Goal: Task Accomplishment & Management: Manage account settings

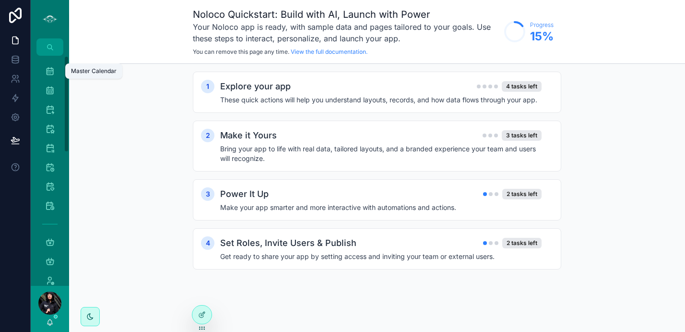
click at [50, 67] on icon "scrollable content" at bounding box center [50, 71] width 10 height 10
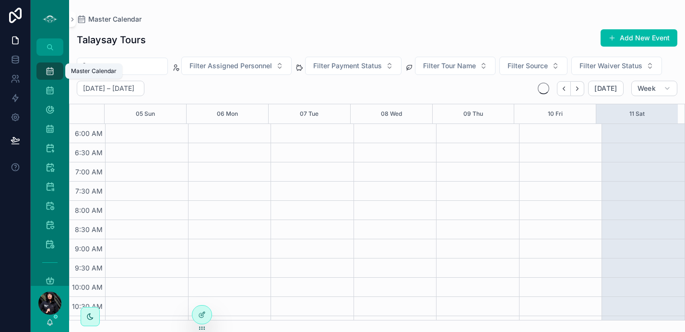
scroll to position [230, 0]
click at [578, 88] on icon "Next" at bounding box center [577, 88] width 7 height 7
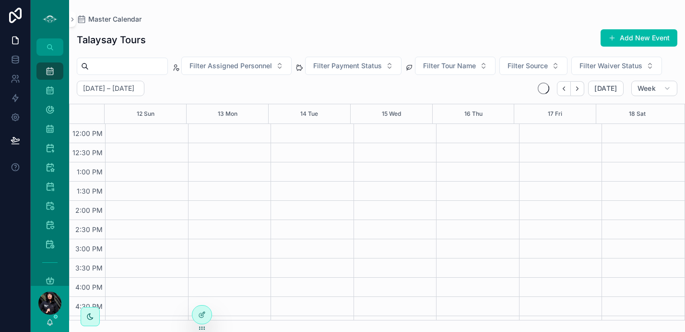
click at [578, 88] on icon "Next" at bounding box center [577, 88] width 7 height 7
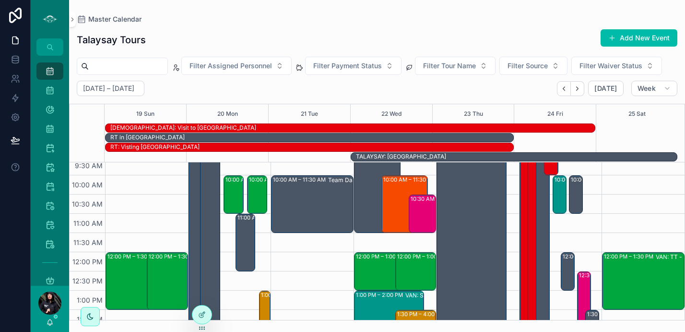
scroll to position [137, 0]
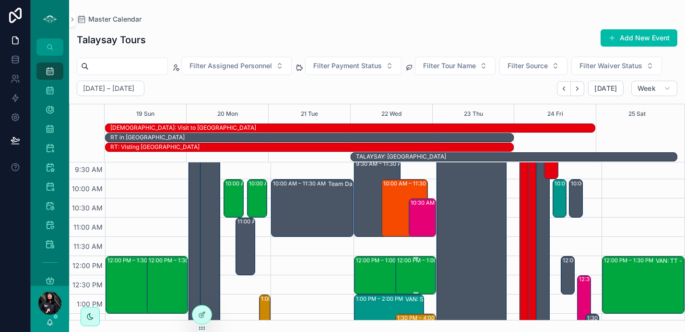
click at [407, 280] on div "12:00 PM – 1:00 PM VAN: TT - [PERSON_NAME] (2) [PERSON_NAME], TW:FEMK-GYAM" at bounding box center [416, 275] width 38 height 36
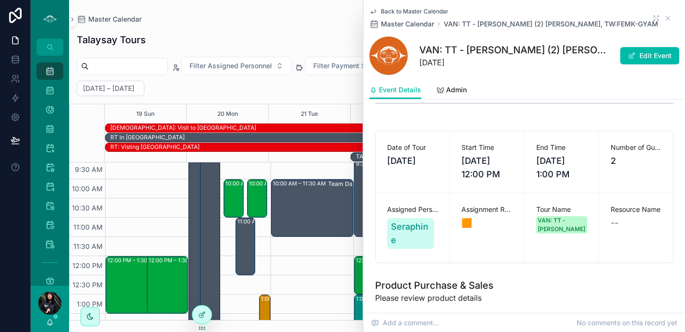
scroll to position [90, 0]
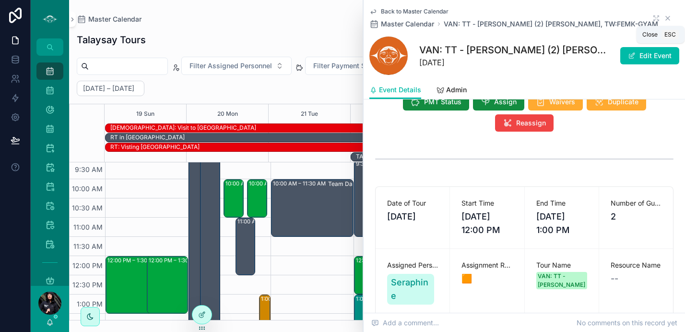
click at [664, 17] on icon "scrollable content" at bounding box center [668, 18] width 8 height 8
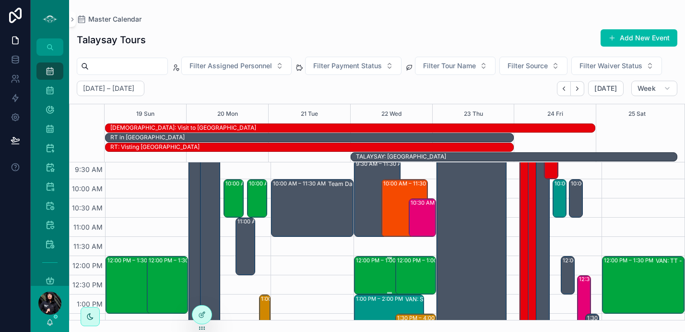
click at [372, 272] on div "12:00 PM – 1:00 PM VAN: TT - [PERSON_NAME] (2) [PERSON_NAME], TW:HEFG-FNTW" at bounding box center [389, 275] width 67 height 36
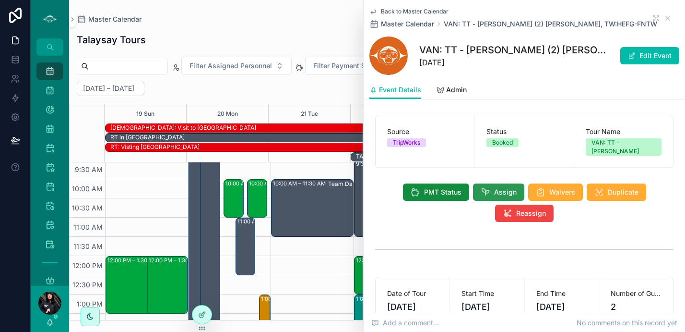
click at [498, 192] on span "Assign" at bounding box center [505, 192] width 23 height 10
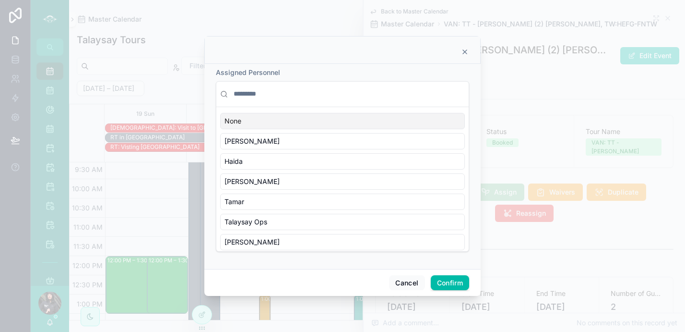
click at [244, 92] on input "text" at bounding box center [348, 93] width 233 height 17
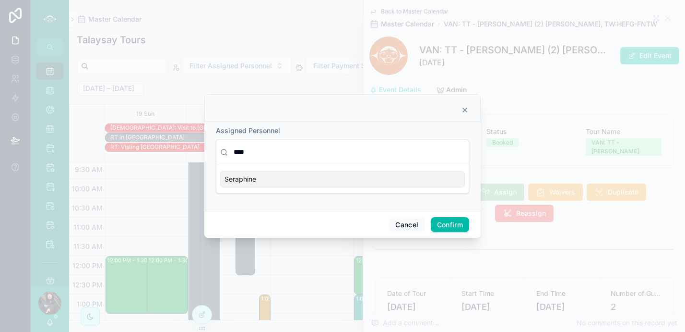
type input "****"
click at [251, 179] on span "Seraphine" at bounding box center [241, 179] width 32 height 10
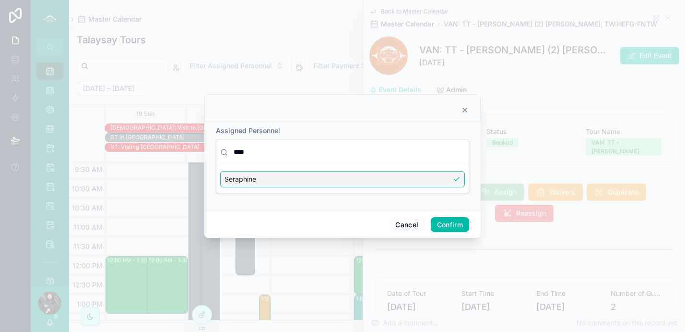
click at [449, 227] on button "Confirm" at bounding box center [450, 224] width 38 height 15
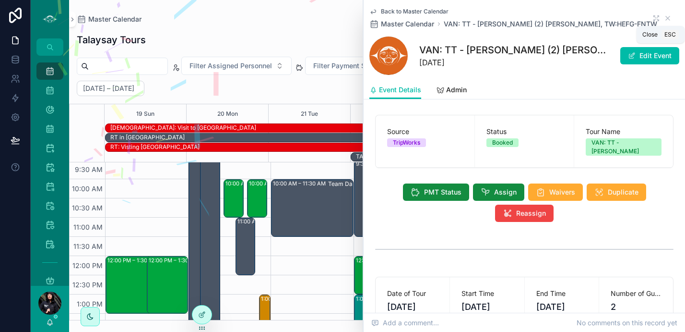
click at [664, 20] on icon "scrollable content" at bounding box center [668, 18] width 8 height 8
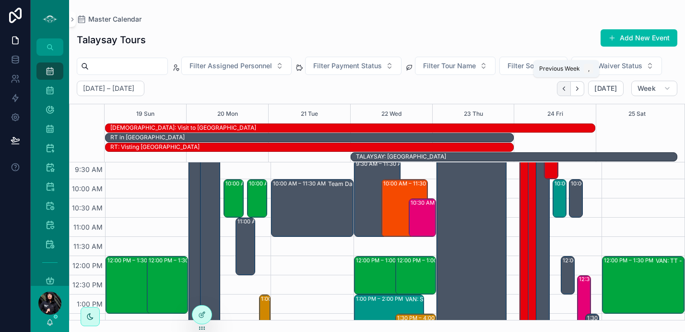
click at [563, 91] on icon "Back" at bounding box center [564, 88] width 7 height 7
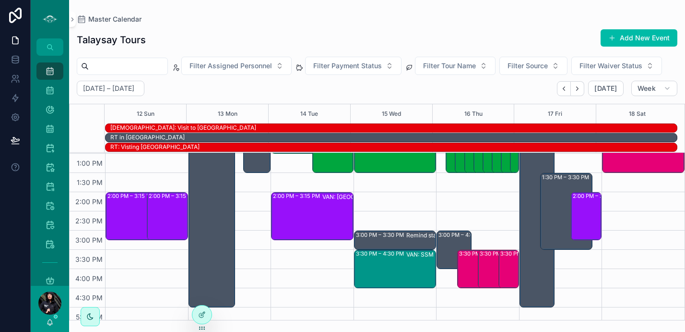
scroll to position [291, 0]
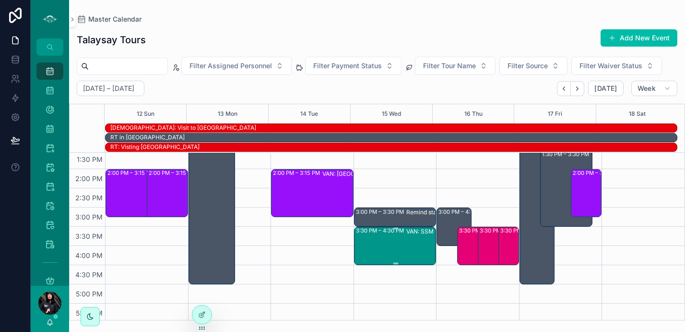
click at [379, 248] on div "3:30 PM – 4:30 PM VAN: SSM - Whytecliff Park (2) [PERSON_NAME], TW:TFQP-HZCQ" at bounding box center [396, 246] width 80 height 36
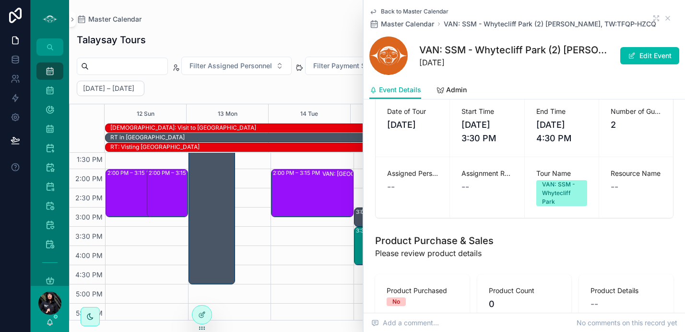
scroll to position [169, 0]
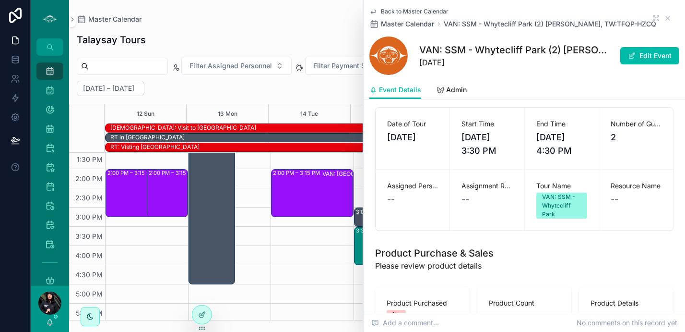
click at [661, 13] on div "Back to Master Calendar Master Calendar VAN: SSM - Whytecliff Park (2) [PERSON_…" at bounding box center [525, 18] width 310 height 21
click at [664, 20] on icon "scrollable content" at bounding box center [668, 18] width 8 height 8
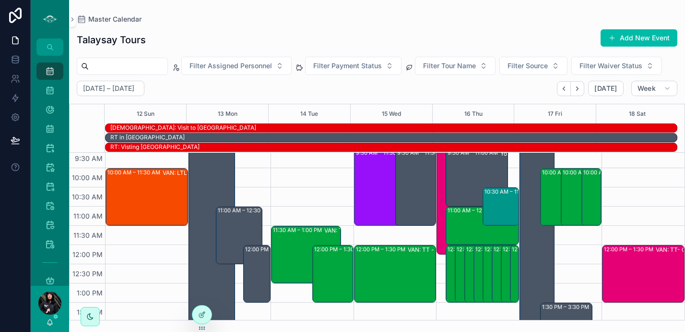
scroll to position [135, 0]
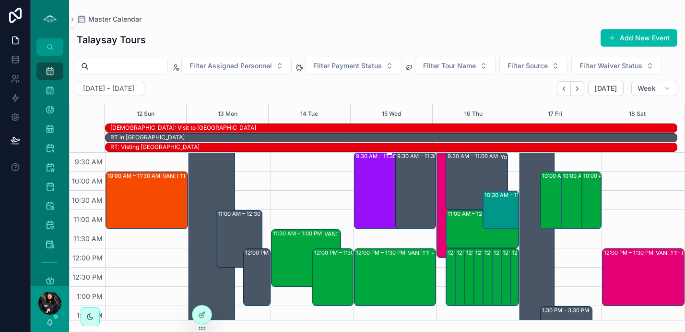
click at [363, 198] on div "9:30 AM – 11:30 AM VAN: ST & TO Blended (8) [PERSON_NAME], TW:FGWQ-BZVP" at bounding box center [389, 190] width 67 height 75
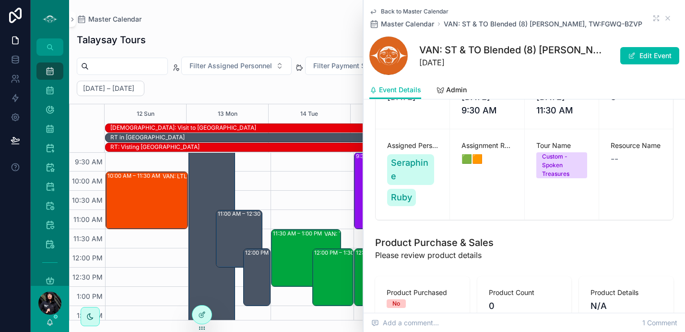
scroll to position [207, 0]
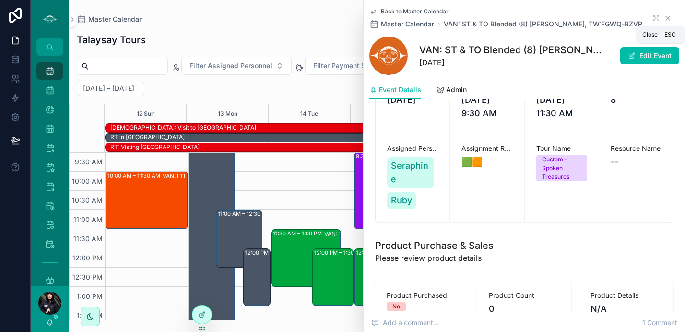
click at [664, 18] on icon "scrollable content" at bounding box center [668, 18] width 8 height 8
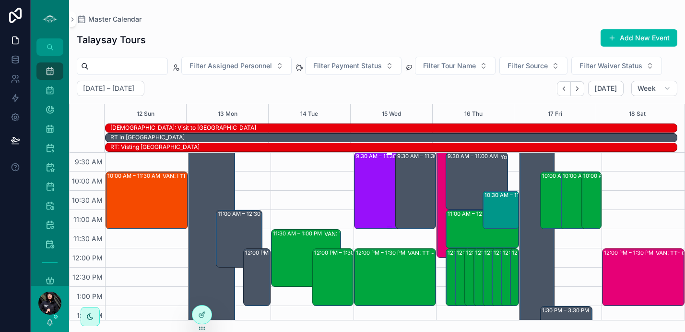
click at [372, 191] on div "9:30 AM – 11:30 AM VAN: ST & TO Blended (8) [PERSON_NAME], TW:FGWQ-BZVP" at bounding box center [389, 190] width 67 height 75
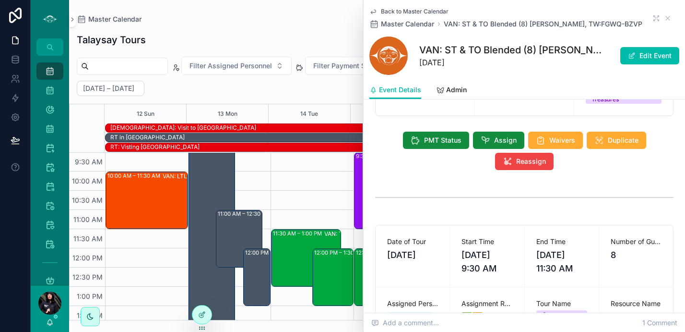
scroll to position [48, 0]
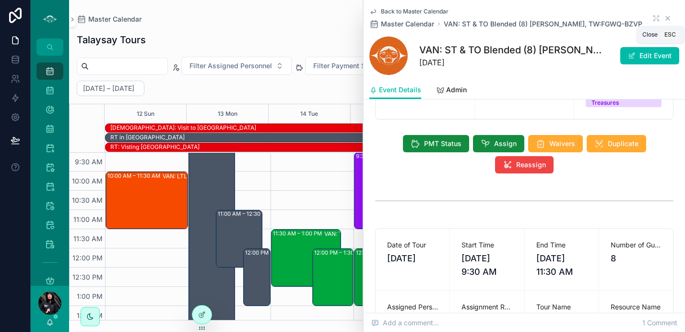
click at [664, 20] on icon "scrollable content" at bounding box center [668, 18] width 8 height 8
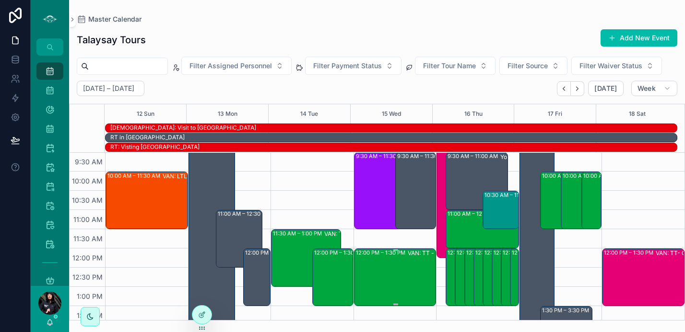
click at [419, 274] on div "VAN: TT - [PERSON_NAME] (2) Laxy Saunthararajan, TW:PYZR-CMDX" at bounding box center [448, 277] width 80 height 56
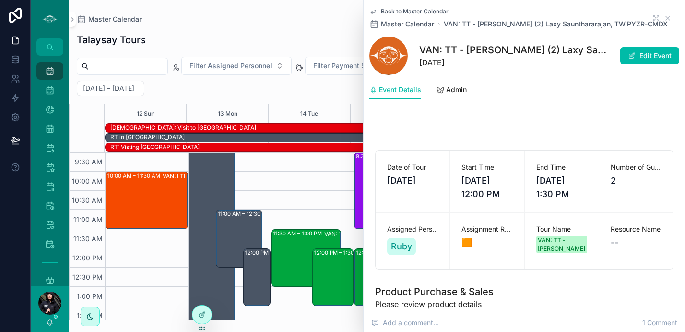
scroll to position [132, 0]
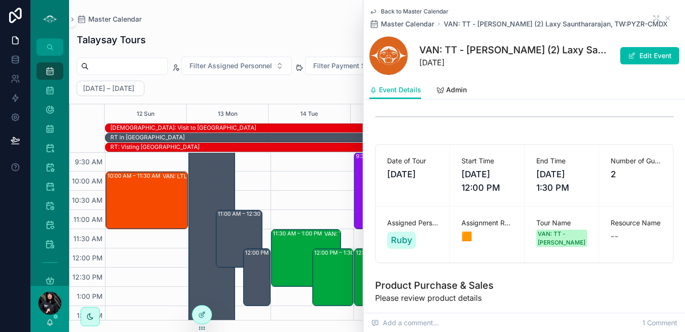
click at [462, 235] on span "🟧" at bounding box center [487, 235] width 51 height 13
click at [653, 52] on button "Edit Event" at bounding box center [650, 55] width 59 height 17
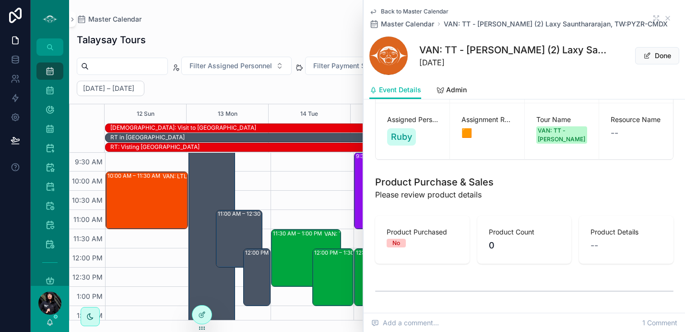
scroll to position [168, 0]
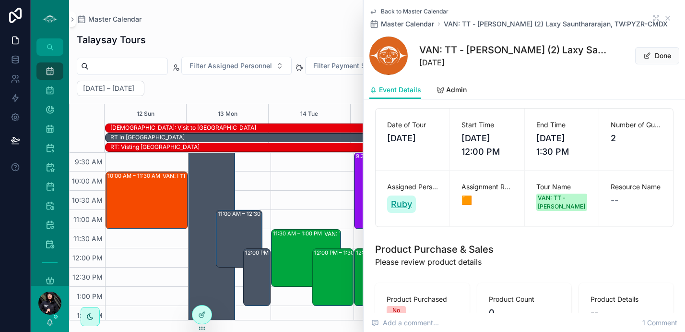
click at [406, 205] on span "Ruby" at bounding box center [401, 203] width 21 height 13
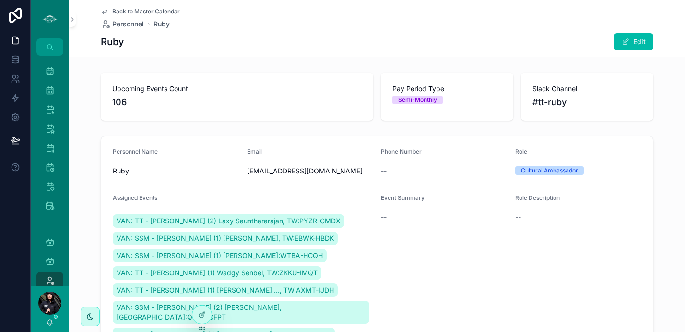
click at [112, 11] on span "Back to Master Calendar" at bounding box center [146, 12] width 68 height 8
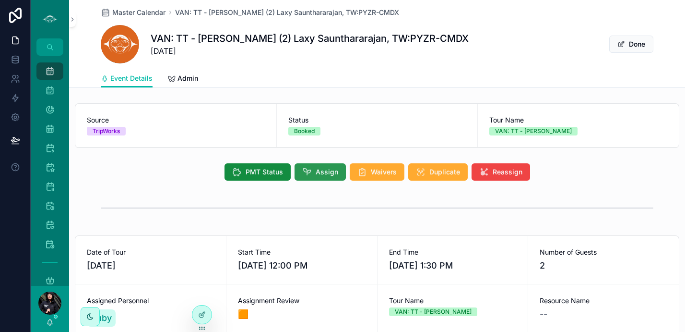
click at [324, 172] on span "Assign" at bounding box center [327, 172] width 23 height 10
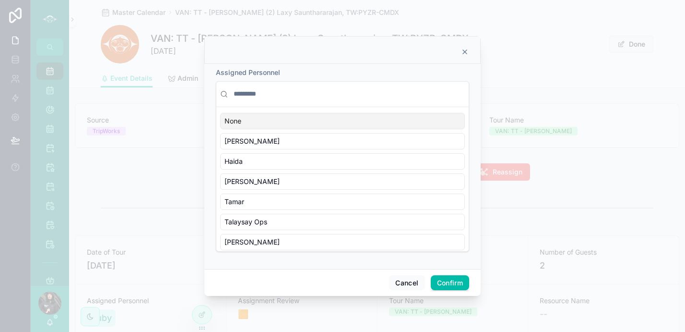
click at [267, 92] on input "text" at bounding box center [348, 93] width 233 height 17
type input "*"
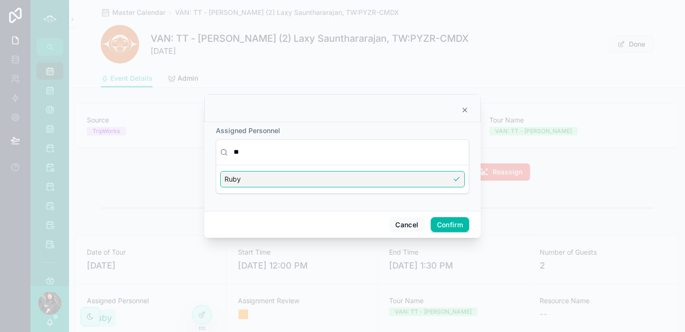
click at [460, 179] on div "Ruby" at bounding box center [342, 179] width 245 height 16
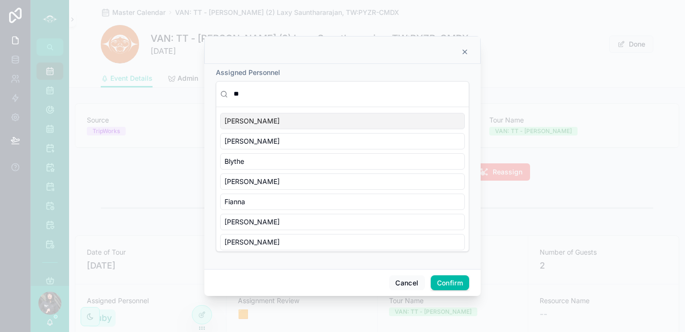
click at [332, 93] on input "**" at bounding box center [348, 93] width 233 height 17
type input "*"
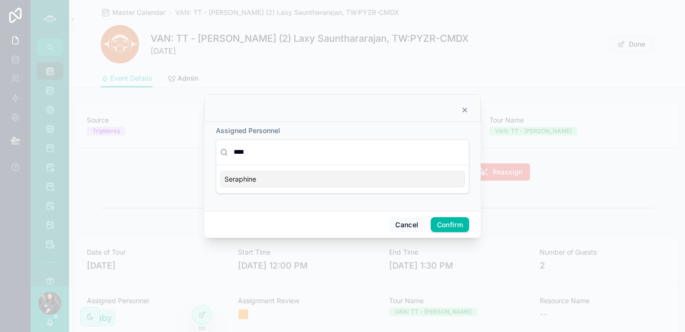
type input "****"
click at [299, 185] on div "Seraphine" at bounding box center [342, 179] width 245 height 16
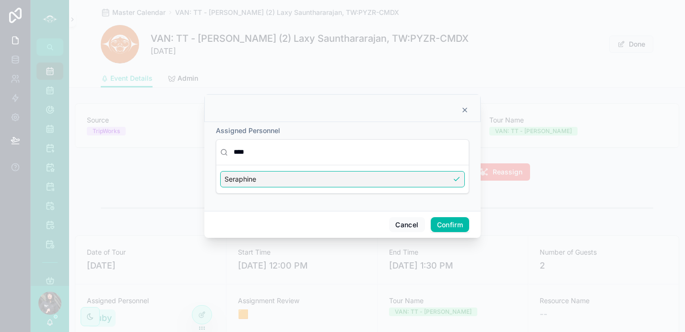
click at [445, 223] on button "Confirm" at bounding box center [450, 224] width 38 height 15
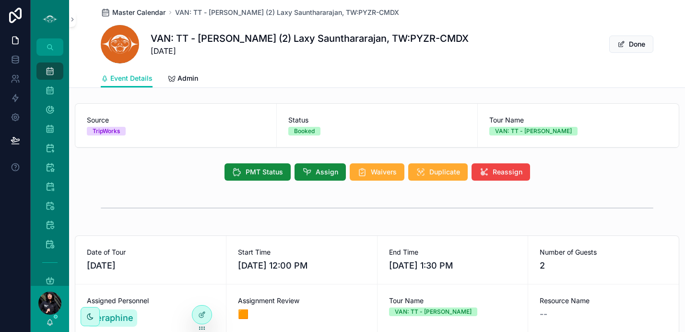
click at [140, 10] on span "Master Calendar" at bounding box center [138, 13] width 53 height 10
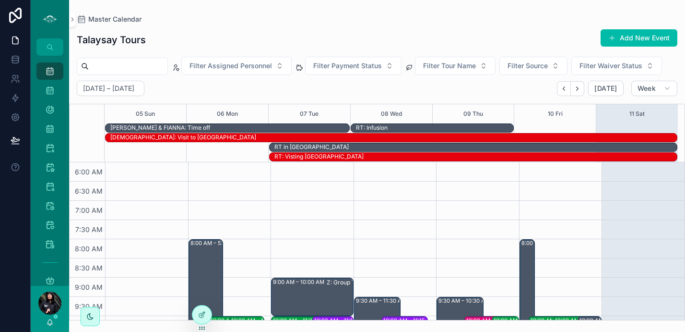
scroll to position [230, 0]
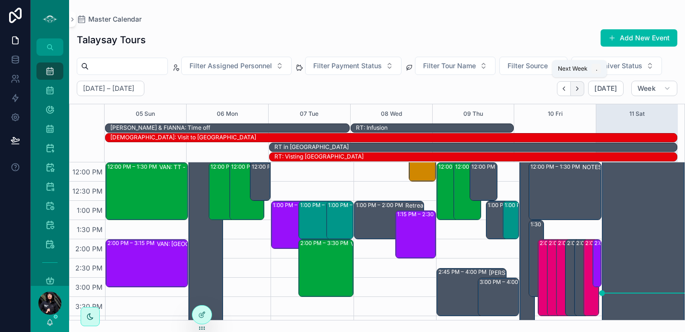
click at [581, 87] on icon "Next" at bounding box center [577, 88] width 7 height 7
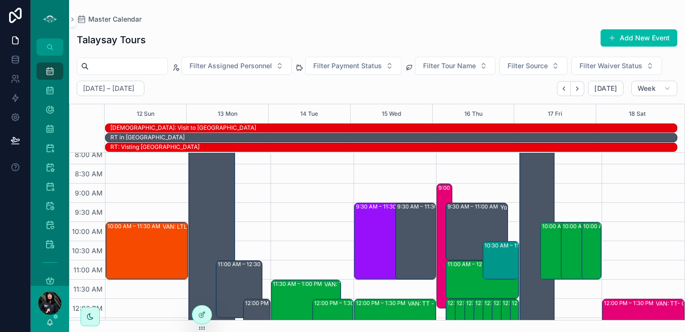
scroll to position [83, 0]
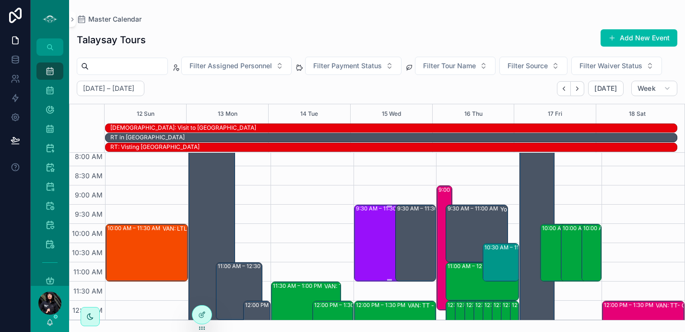
click at [370, 233] on div "9:30 AM – 11:30 AM VAN: ST & TO Blended (8) [PERSON_NAME], TW:FGWQ-BZVP" at bounding box center [389, 242] width 67 height 75
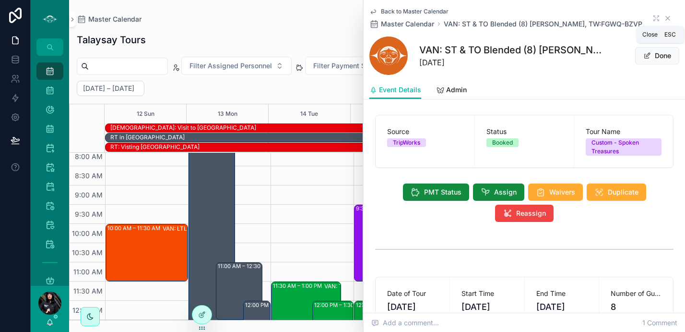
click at [666, 18] on icon "scrollable content" at bounding box center [668, 18] width 4 height 4
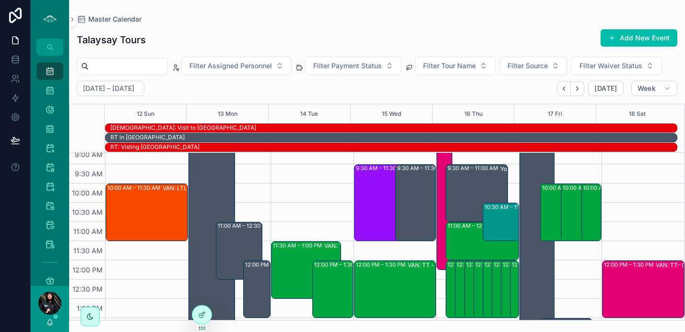
scroll to position [168, 0]
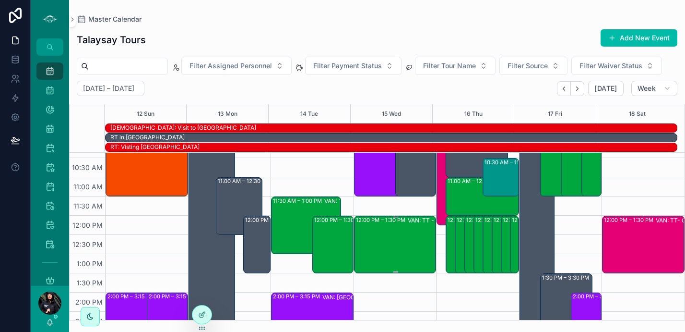
click at [378, 239] on div "12:00 PM – 1:30 PM VAN: TT - [PERSON_NAME] (2) Laxy Saunthararajan, TW:PYZR-CMDX" at bounding box center [396, 244] width 80 height 56
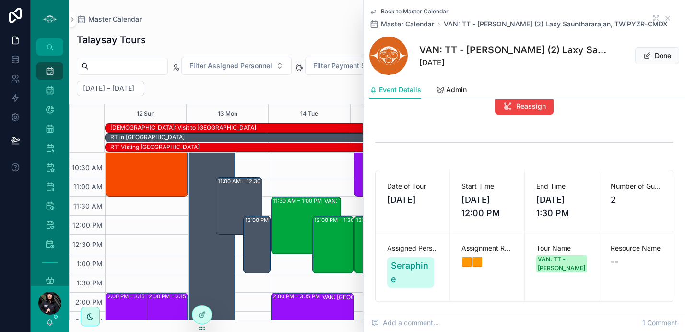
scroll to position [101, 0]
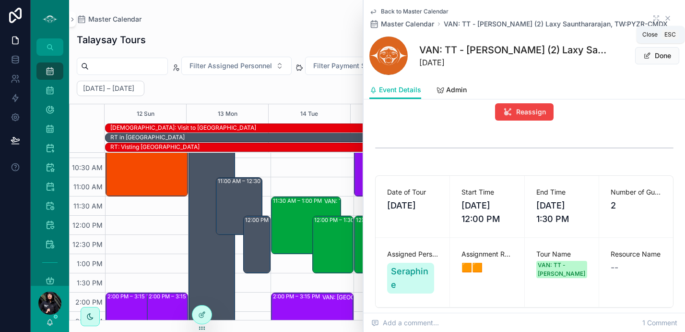
click at [666, 19] on icon "scrollable content" at bounding box center [668, 18] width 4 height 4
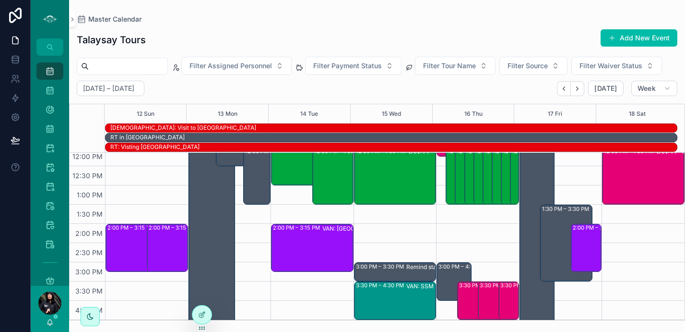
scroll to position [276, 0]
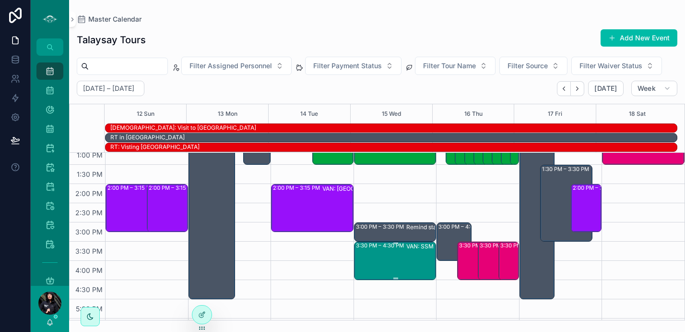
click at [407, 256] on div "VAN: SSM - Whytecliff Park (2) [PERSON_NAME], TW:TFQP-HZCQ" at bounding box center [447, 260] width 80 height 36
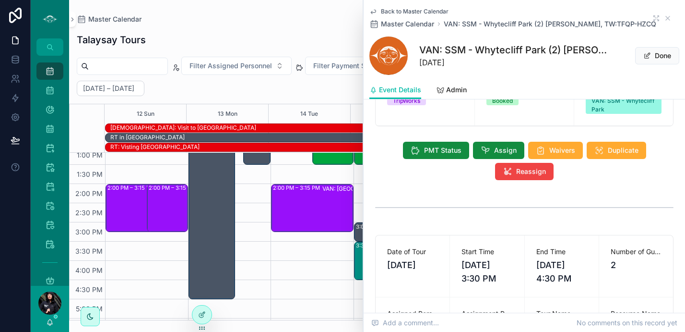
scroll to position [48, 0]
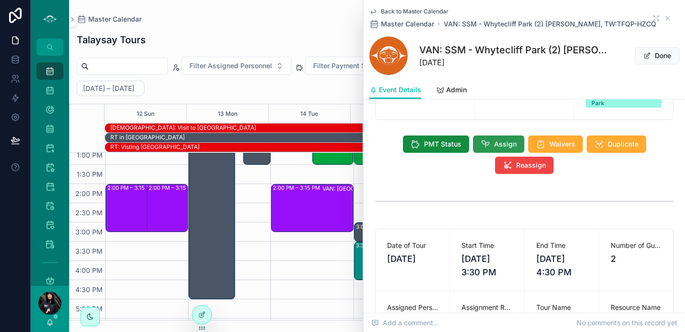
click at [506, 136] on button "Assign" at bounding box center [498, 143] width 51 height 17
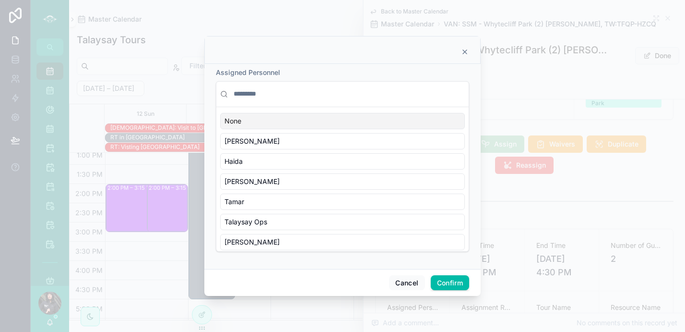
click at [254, 90] on input "text" at bounding box center [348, 93] width 233 height 17
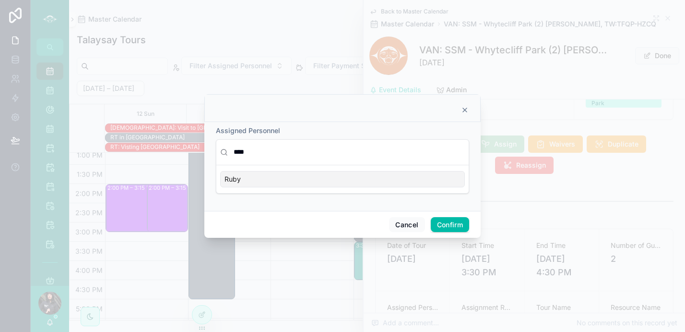
type input "****"
click at [440, 225] on button "Confirm" at bounding box center [450, 224] width 38 height 15
click at [450, 224] on button "Confirm" at bounding box center [450, 224] width 38 height 15
click at [412, 185] on div "Ruby" at bounding box center [342, 179] width 245 height 16
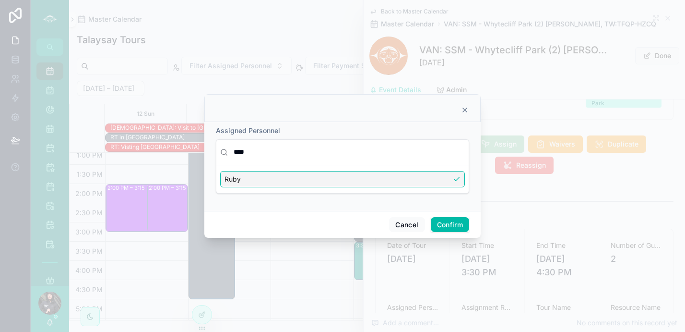
click at [448, 228] on button "Confirm" at bounding box center [450, 224] width 38 height 15
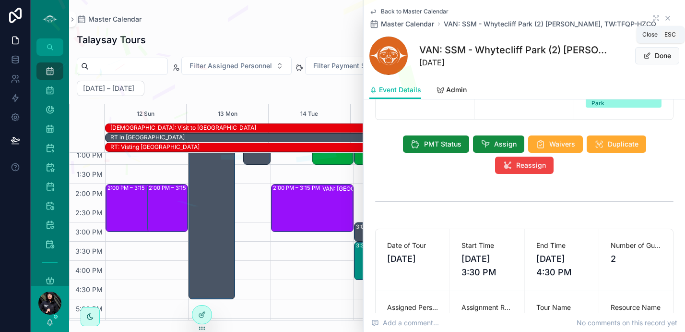
click at [664, 18] on icon "scrollable content" at bounding box center [668, 18] width 8 height 8
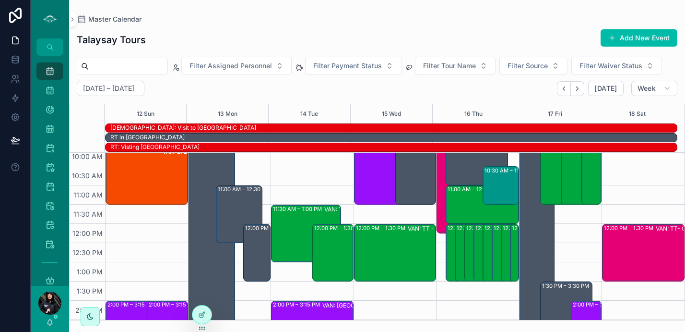
scroll to position [128, 0]
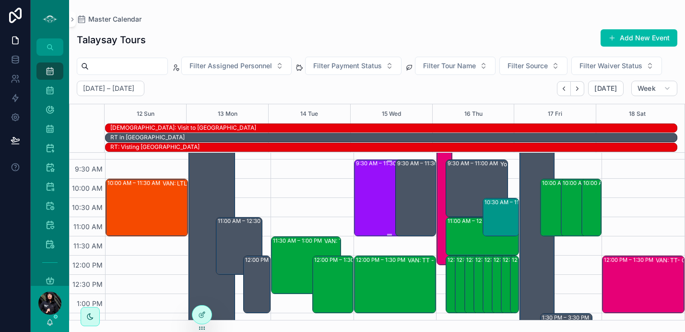
click at [378, 200] on div "9:30 AM – 11:30 AM VAN: ST & TO Blended (8) [PERSON_NAME], TW:FGWQ-BZVP" at bounding box center [389, 197] width 67 height 75
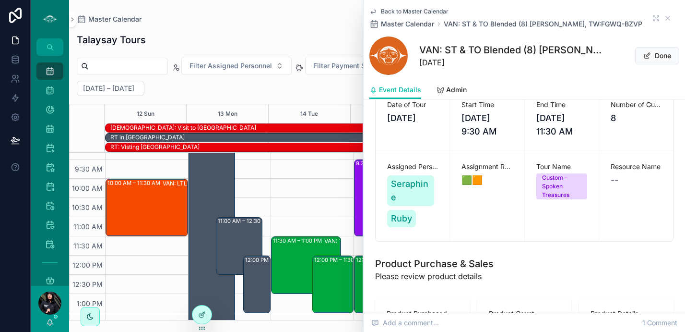
scroll to position [180, 0]
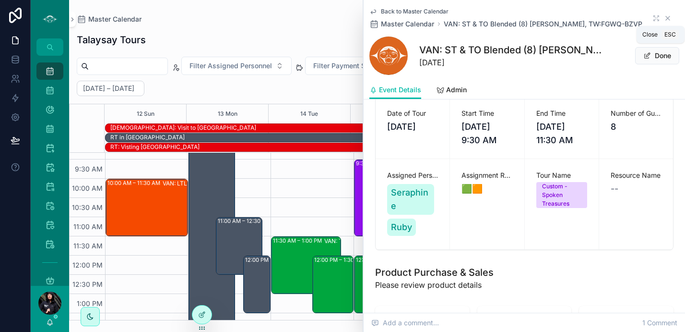
click at [664, 20] on icon "scrollable content" at bounding box center [668, 18] width 8 height 8
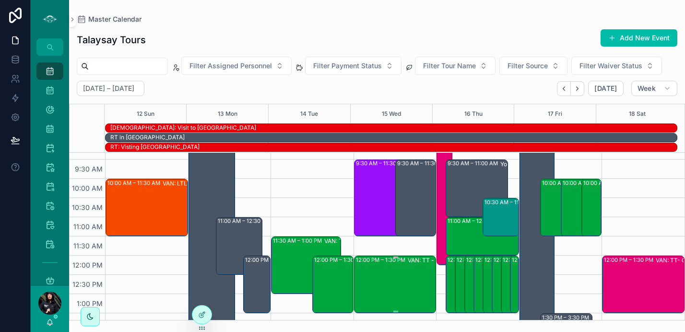
click at [375, 294] on div "12:00 PM – 1:30 PM VAN: TT - [PERSON_NAME] (2) Laxy Saunthararajan, TW:PYZR-CMDX" at bounding box center [396, 284] width 80 height 56
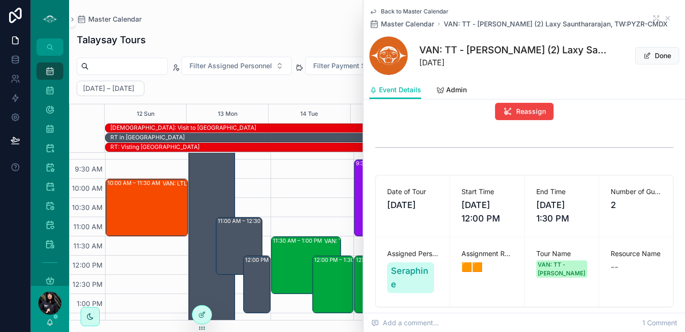
scroll to position [114, 0]
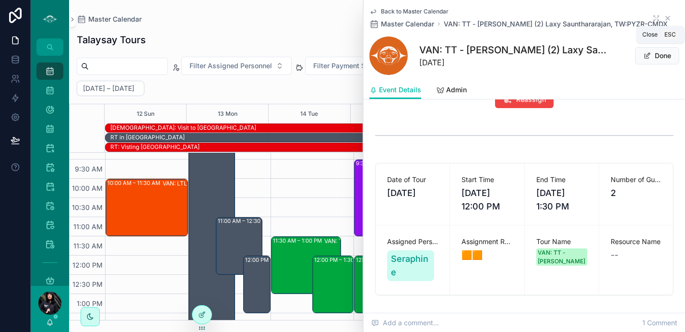
click at [666, 17] on icon "scrollable content" at bounding box center [668, 18] width 4 height 4
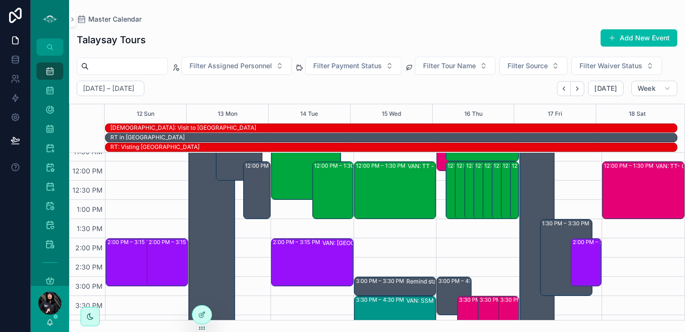
scroll to position [264, 0]
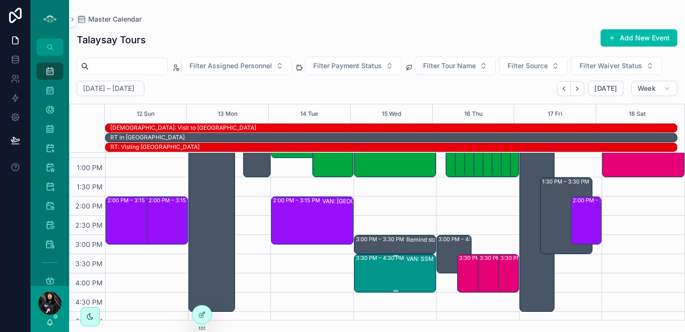
click at [418, 270] on div "VAN: SSM - Whytecliff Park (2) [PERSON_NAME], TW:TFQP-HZCQ" at bounding box center [447, 272] width 80 height 36
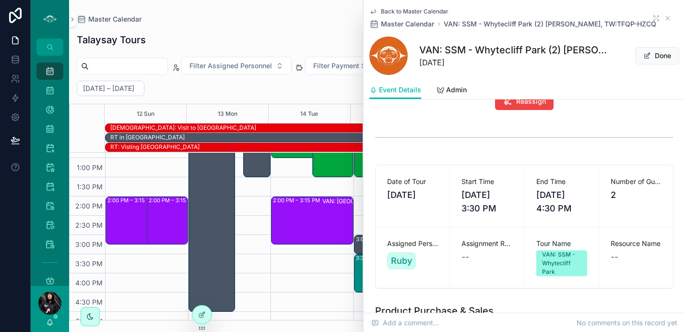
scroll to position [118, 0]
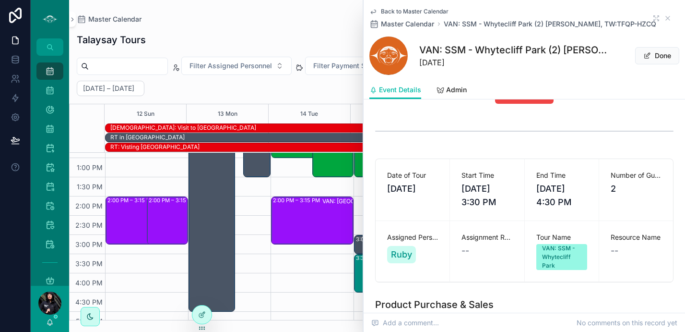
click at [662, 13] on div "Back to Master Calendar Master Calendar VAN: SSM - Whytecliff Park (2) [PERSON_…" at bounding box center [525, 18] width 310 height 21
click at [666, 20] on icon "scrollable content" at bounding box center [668, 18] width 4 height 4
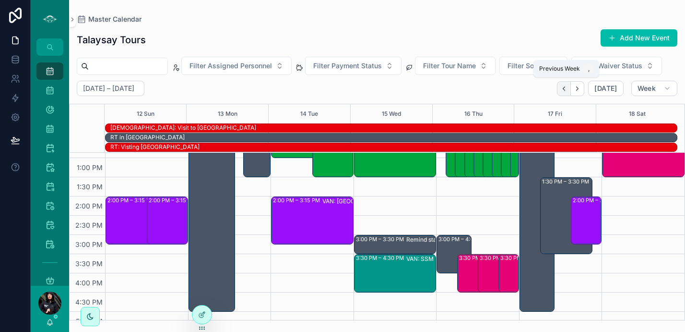
click at [564, 89] on icon "Back" at bounding box center [564, 88] width 7 height 7
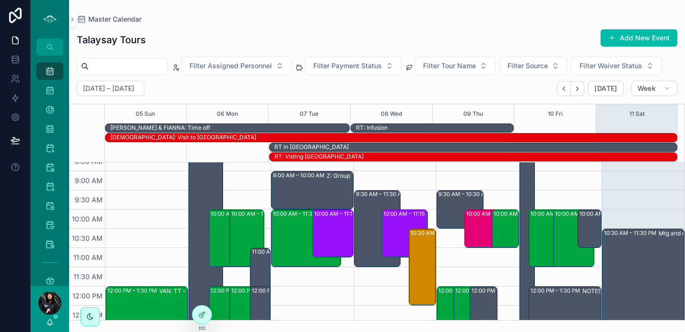
scroll to position [98, 0]
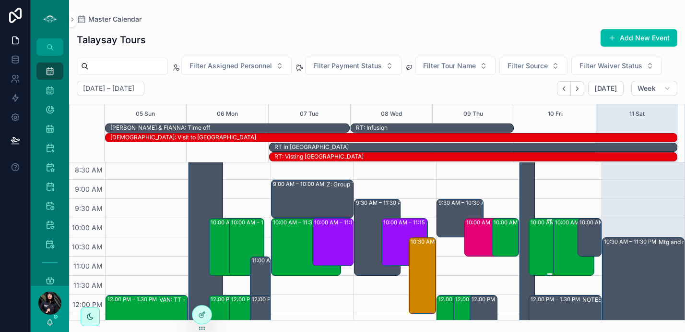
click at [536, 245] on div "10:00 AM – 11:30 AM VAN: TT - [PERSON_NAME] (2) [PERSON_NAME], TW:SRFG-ZXFR" at bounding box center [550, 247] width 38 height 56
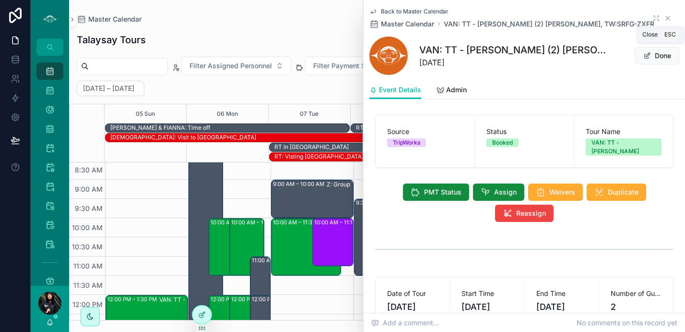
click at [664, 19] on icon "scrollable content" at bounding box center [668, 18] width 8 height 8
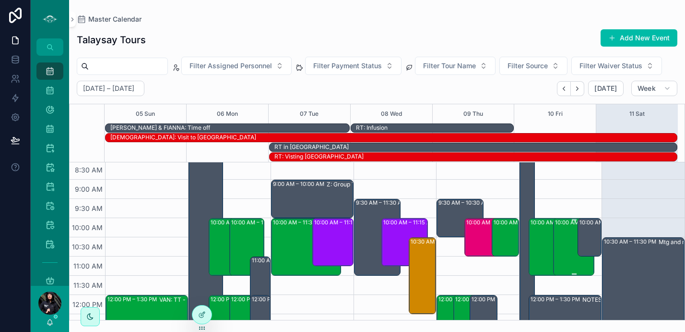
click at [560, 240] on div "10:00 AM – 11:30 AM VAN: TT - [PERSON_NAME] (2) [PERSON_NAME], TW:MWJF-MTAY" at bounding box center [574, 247] width 38 height 56
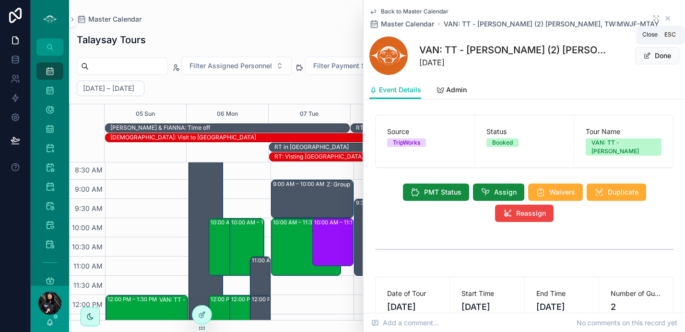
click at [664, 20] on icon "scrollable content" at bounding box center [668, 18] width 8 height 8
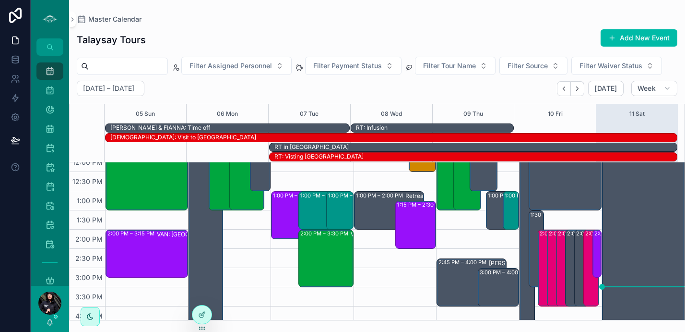
scroll to position [249, 0]
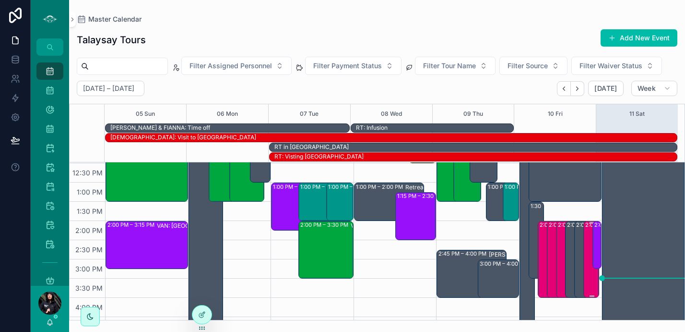
click at [586, 244] on div "2:00 PM – 4:00 PM DMW: Drum Meditation (2) [PERSON_NAME], TW:INCU-XAUV" at bounding box center [592, 259] width 12 height 75
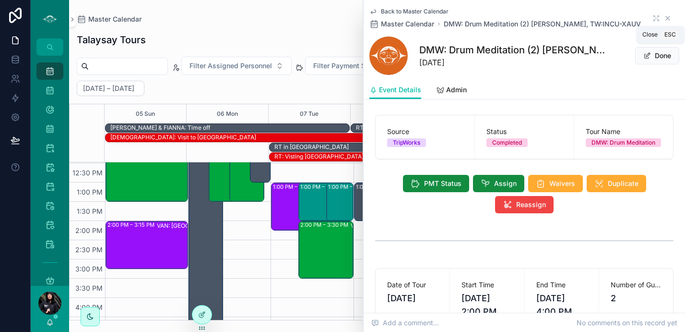
click at [664, 16] on icon "scrollable content" at bounding box center [668, 18] width 8 height 8
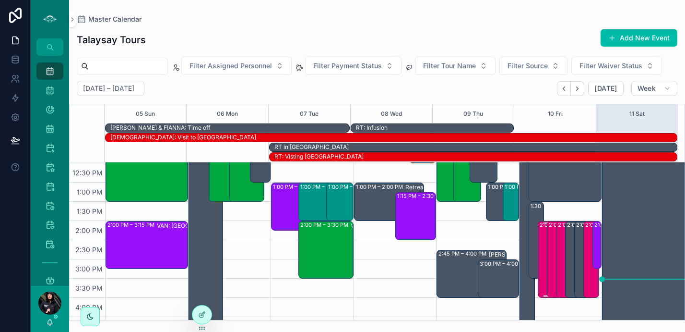
click at [540, 252] on div "2:00 PM – 4:00 PM DMW: Drum Meditation (1) [PERSON_NAME], TW:VREQ-CQUF" at bounding box center [546, 259] width 12 height 75
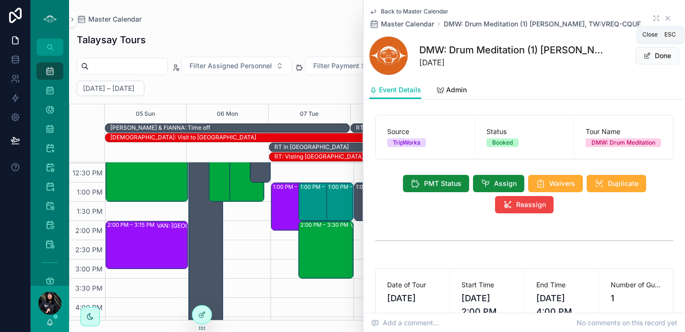
click at [666, 19] on icon "scrollable content" at bounding box center [668, 18] width 4 height 4
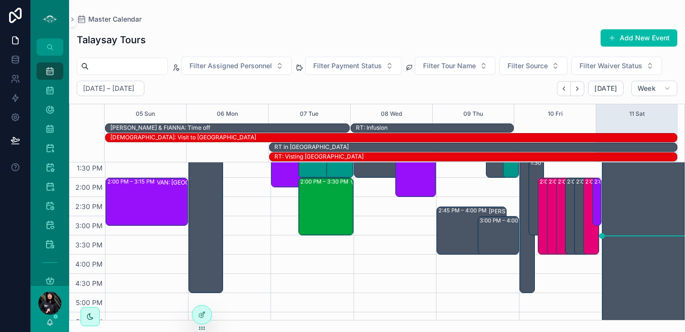
scroll to position [281, 0]
